Goal: Task Accomplishment & Management: Manage account settings

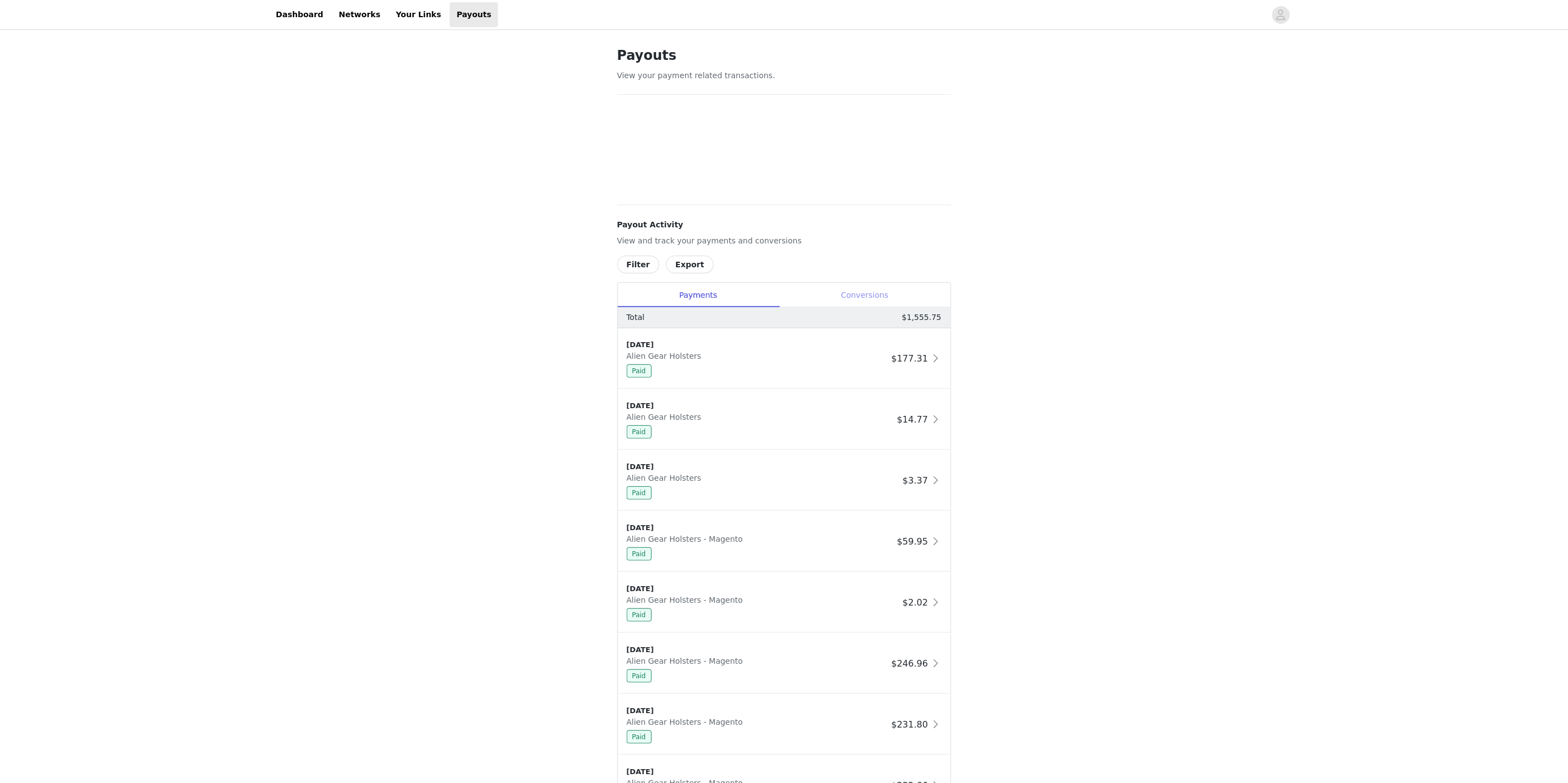
scroll to position [229, 0]
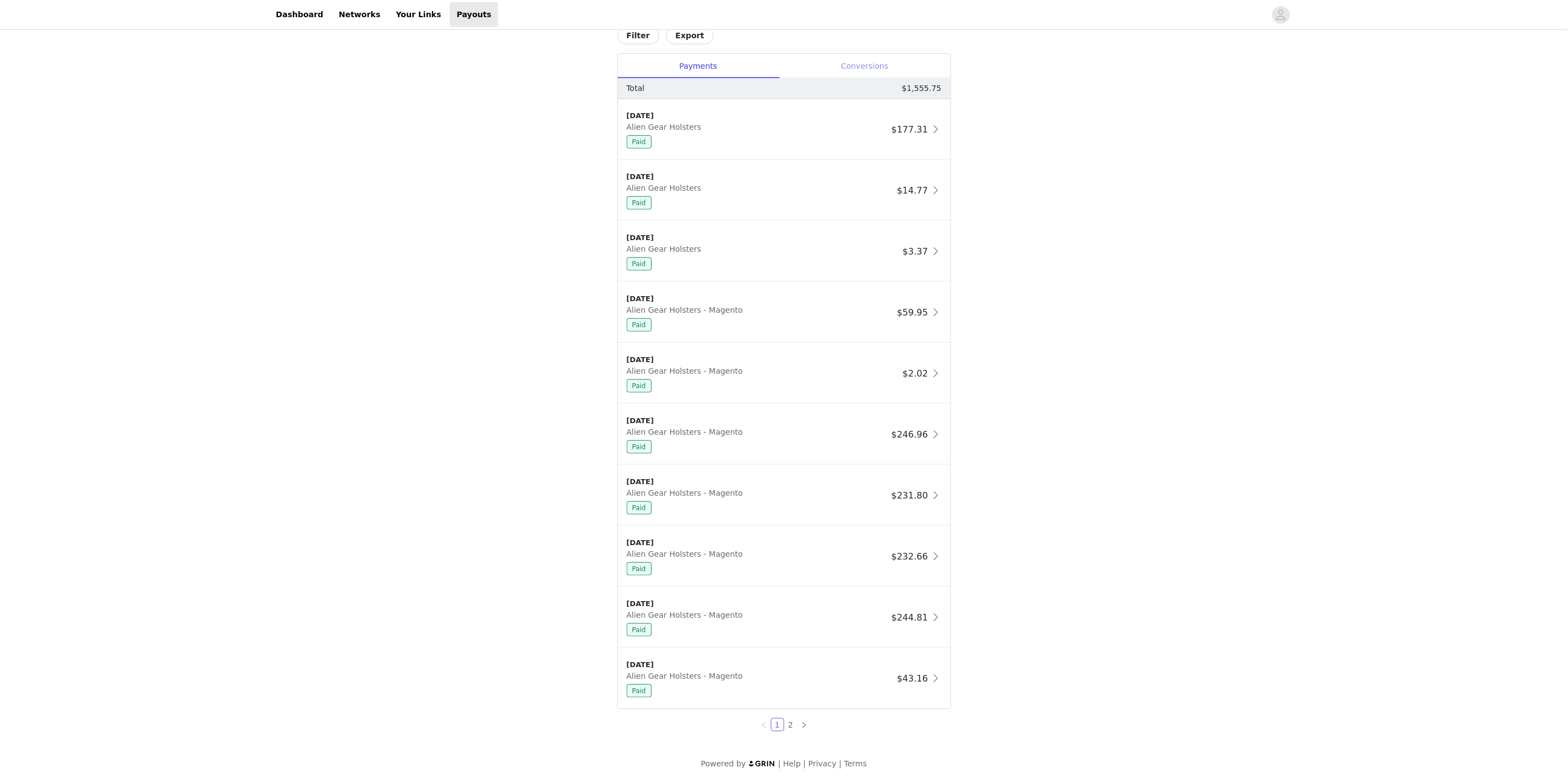
click at [866, 298] on div "[DATE]" at bounding box center [760, 299] width 266 height 11
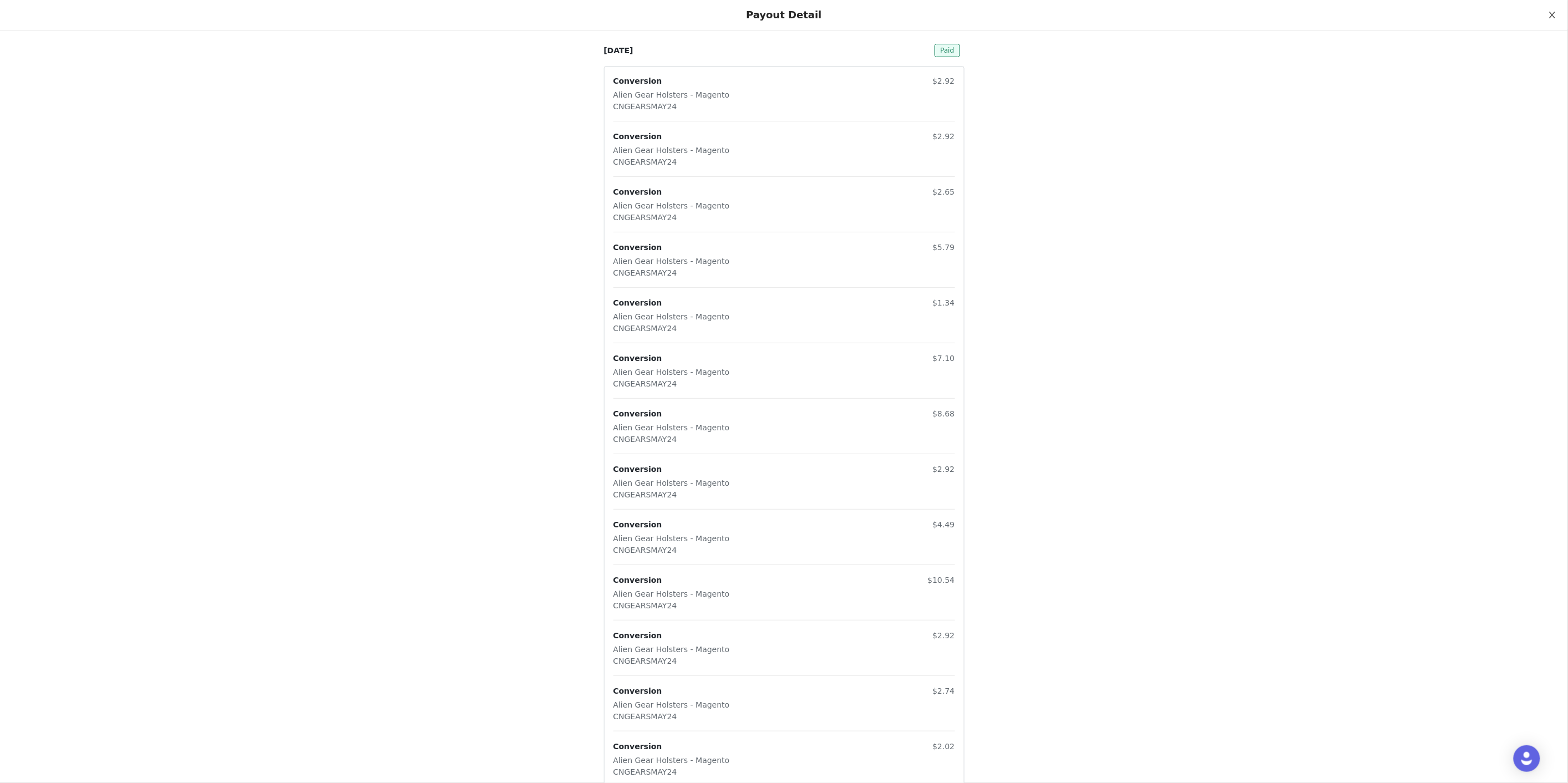
click at [1548, 15] on icon "icon: close" at bounding box center [1552, 15] width 9 height 9
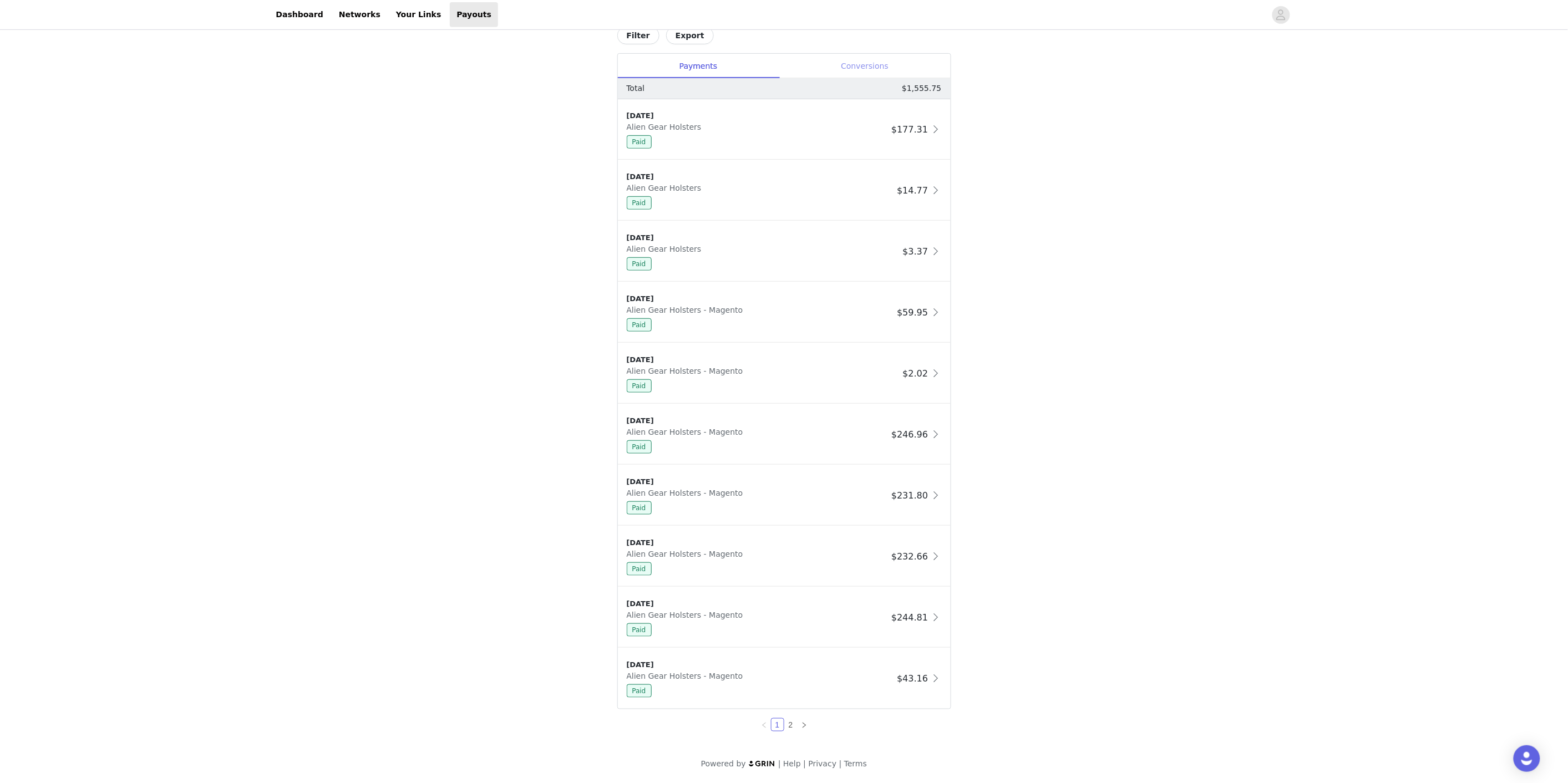
click at [888, 64] on div "Conversions" at bounding box center [865, 66] width 171 height 25
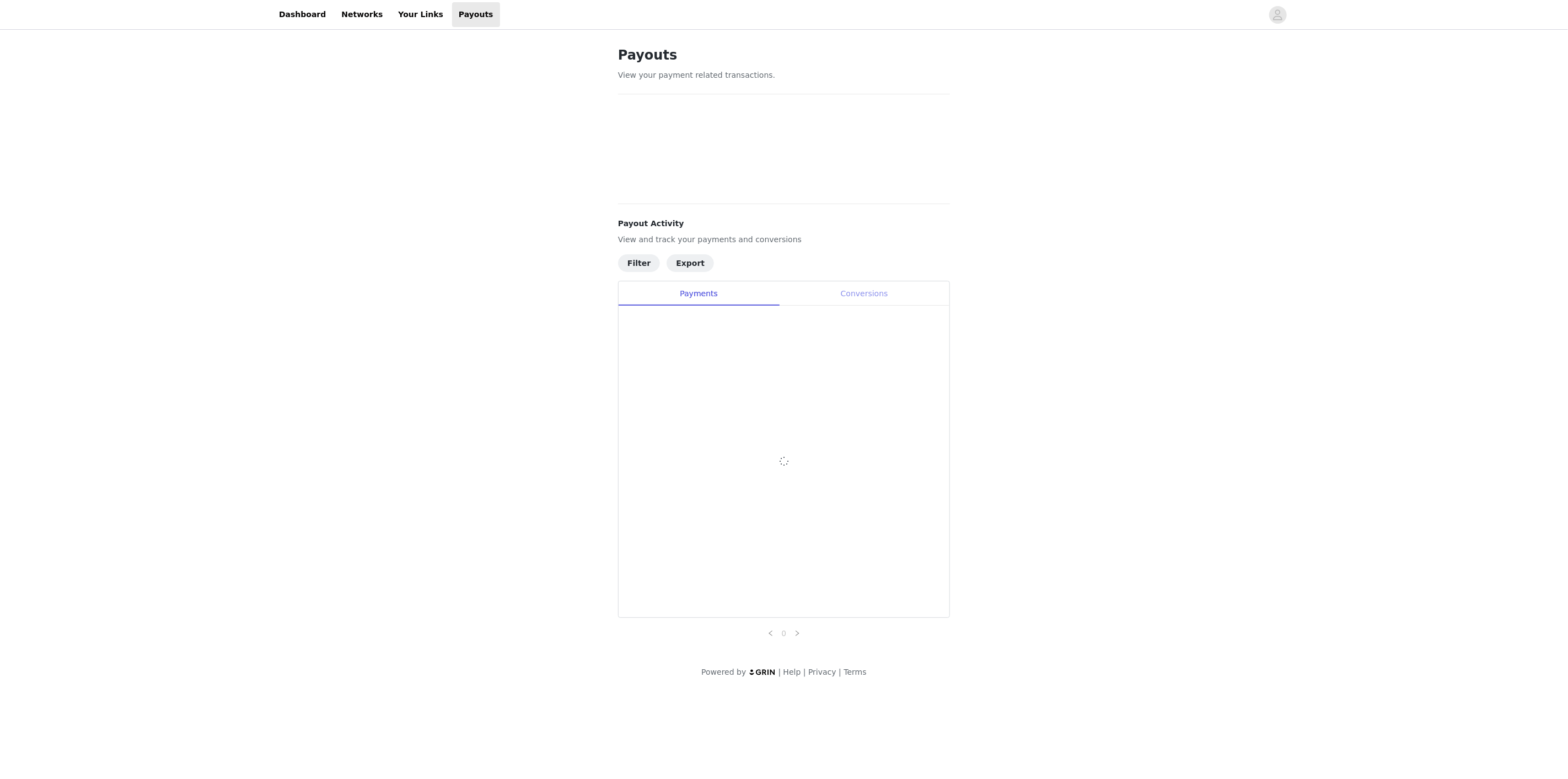
click at [918, 298] on div "Conversions" at bounding box center [864, 294] width 170 height 25
